Goal: Find specific page/section: Find specific page/section

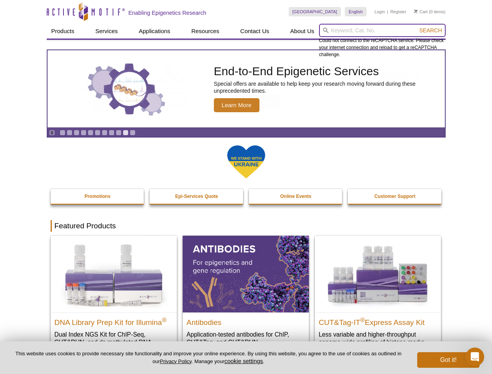
click at [382, 30] on input "search" at bounding box center [382, 30] width 127 height 13
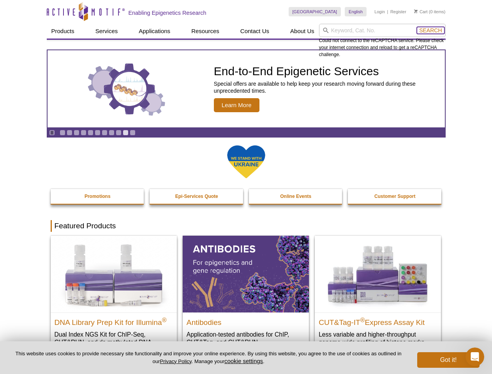
click at [431, 30] on span "Search" at bounding box center [430, 30] width 23 height 6
click at [52, 132] on icon "Pause" at bounding box center [51, 132] width 5 height 5
click at [62, 132] on link "Go to slide 1" at bounding box center [63, 133] width 6 height 6
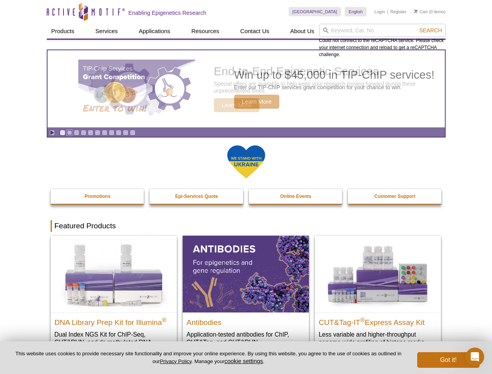
click at [69, 132] on link "Go to slide 2" at bounding box center [70, 133] width 6 height 6
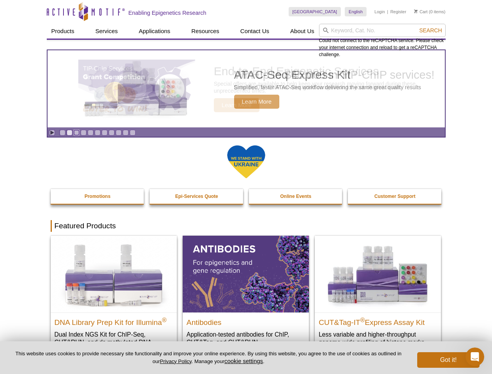
click at [76, 132] on link "Go to slide 3" at bounding box center [77, 133] width 6 height 6
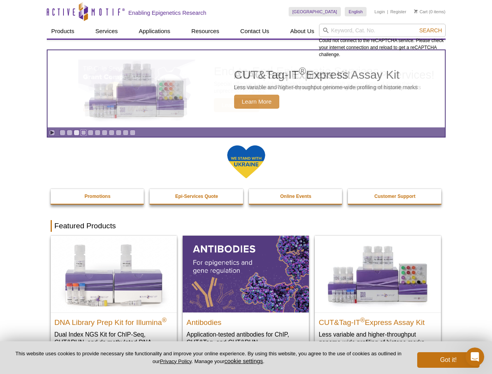
click at [83, 132] on link "Go to slide 4" at bounding box center [84, 133] width 6 height 6
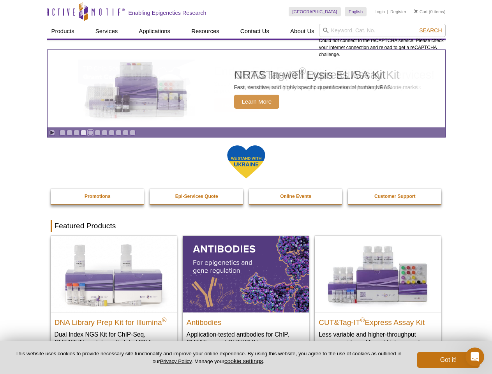
click at [90, 132] on link "Go to slide 5" at bounding box center [91, 133] width 6 height 6
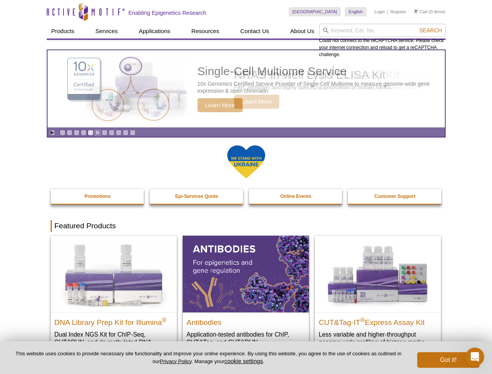
click at [97, 132] on link "Go to slide 6" at bounding box center [98, 133] width 6 height 6
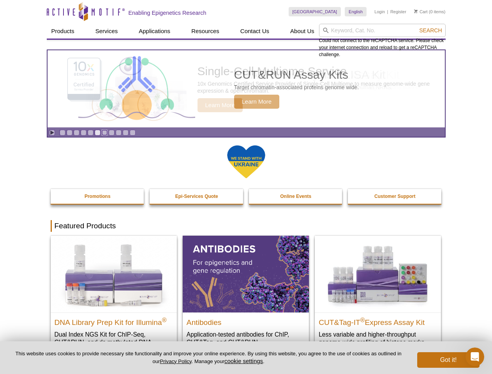
click at [104, 132] on link "Go to slide 7" at bounding box center [105, 133] width 6 height 6
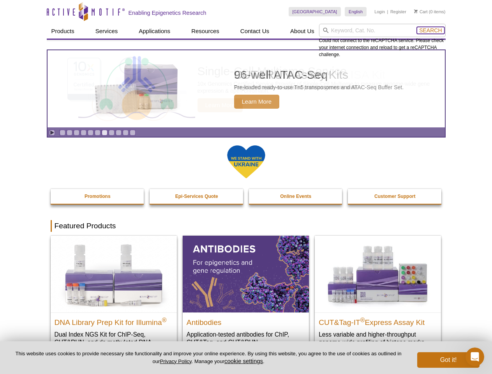
click at [431, 30] on span "Search" at bounding box center [430, 30] width 23 height 6
